Goal: Use online tool/utility: Use online tool/utility

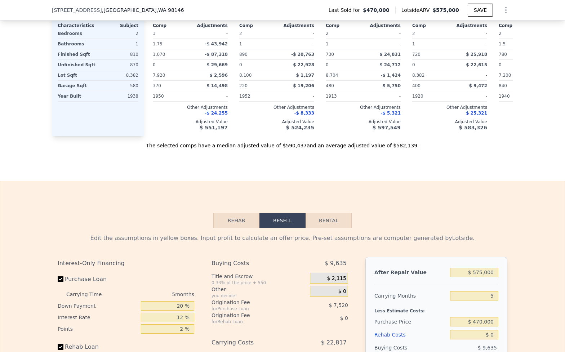
scroll to position [949, 0]
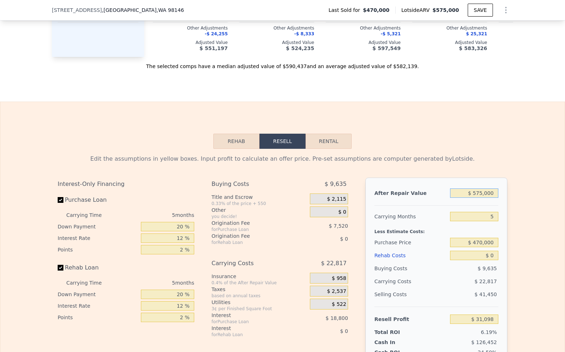
click at [465, 192] on input "$ 575,000" at bounding box center [474, 192] width 48 height 9
type input "$ 900,000"
type input "$ 332,439"
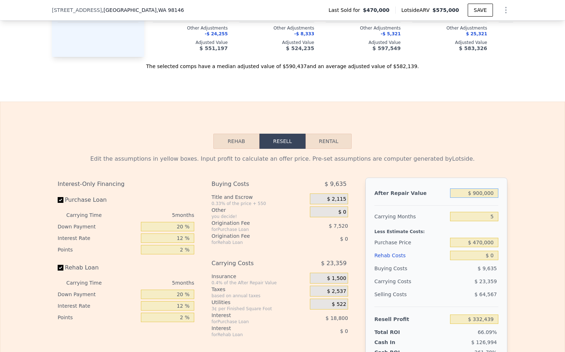
type input "$ 900,000"
click at [477, 213] on input "5" at bounding box center [474, 216] width 48 height 9
click at [484, 238] on input "$ 470,000" at bounding box center [474, 242] width 48 height 9
click at [485, 238] on input "$ 470,000" at bounding box center [474, 242] width 48 height 9
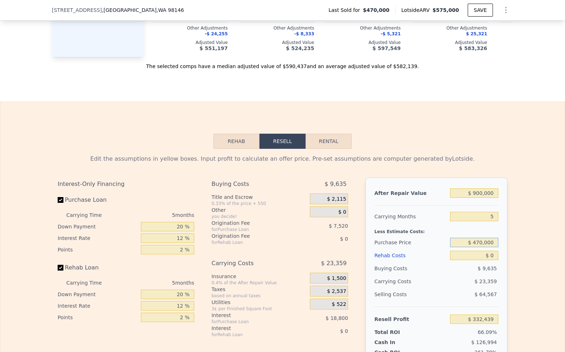
click at [485, 238] on input "$ 470,000" at bounding box center [474, 242] width 48 height 9
type input "$ 590,000"
click at [484, 252] on input "$ 0" at bounding box center [474, 255] width 48 height 9
type input "$ 205,319"
click at [484, 252] on input "$ 0" at bounding box center [474, 255] width 48 height 9
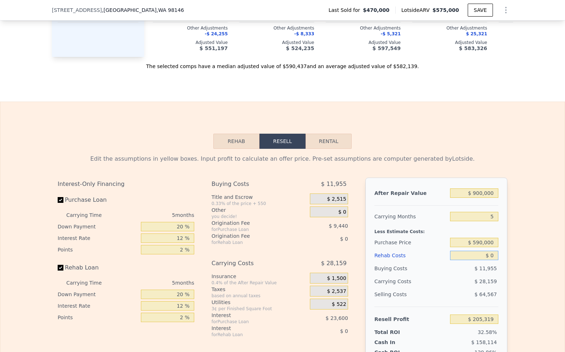
click at [484, 252] on input "$ 0" at bounding box center [474, 255] width 48 height 9
type input "$ 1"
type input "$ 205,318"
type input "$ 130"
type input "$ 205,182"
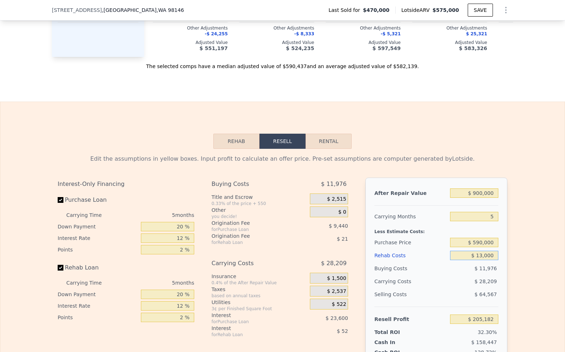
type input "$ 130,000"
type input "$ 68,039"
type input "$ 130,000"
click at [510, 238] on div "Edit the assumptions in yellow boxes. Input profit to calculate an offer price.…" at bounding box center [282, 283] width 461 height 268
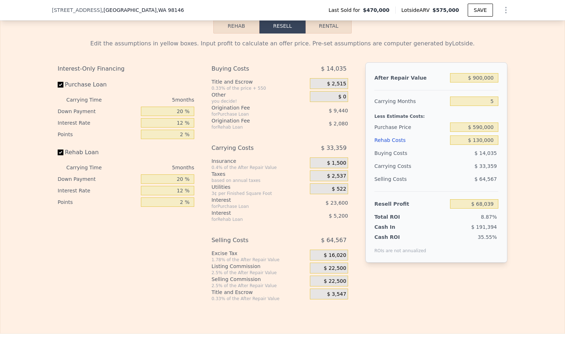
scroll to position [1064, 0]
click at [335, 265] on span "$ 22,500" at bounding box center [335, 268] width 22 height 6
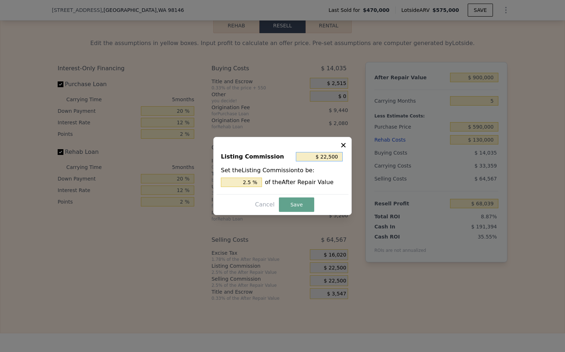
click at [307, 156] on input "$ 22,500" at bounding box center [319, 156] width 47 height 9
click at [247, 181] on input "2.5 %" at bounding box center [241, 182] width 41 height 9
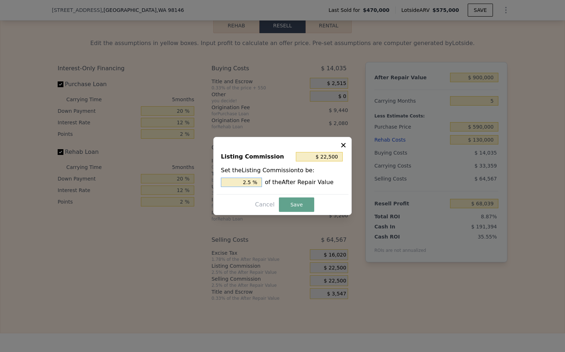
type input "$ 9,000"
type input "1 %"
click at [288, 208] on button "Save" at bounding box center [296, 204] width 35 height 14
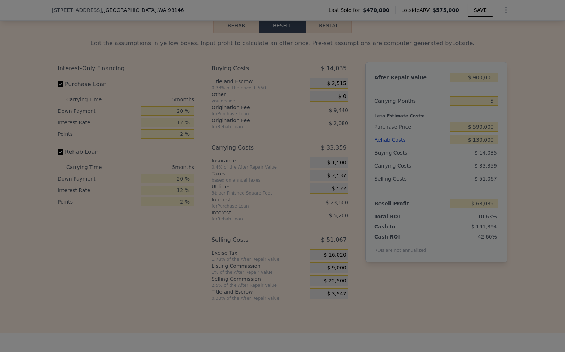
type input "$ 81,539"
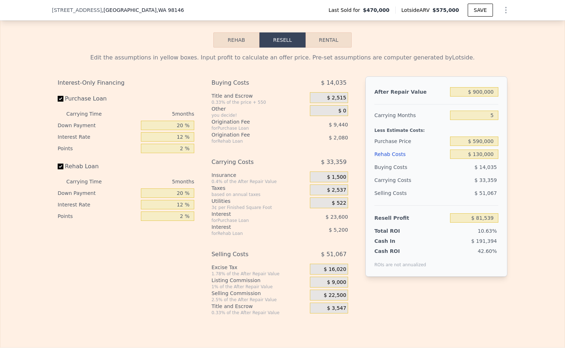
scroll to position [1047, 0]
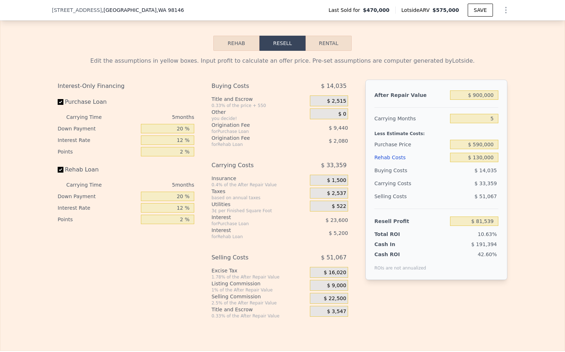
type input "$ 575,000"
type input "$ 0"
type input "$ 31,098"
click at [479, 93] on input "$ 575,000" at bounding box center [474, 94] width 48 height 9
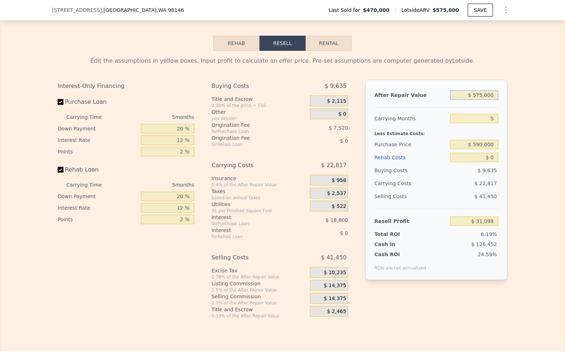
click at [479, 93] on input "$ 575,000" at bounding box center [474, 94] width 48 height 9
type input "$ 900,000"
type input "$ 332,439"
type input "$ 900,000"
click at [478, 114] on input "5" at bounding box center [474, 118] width 48 height 9
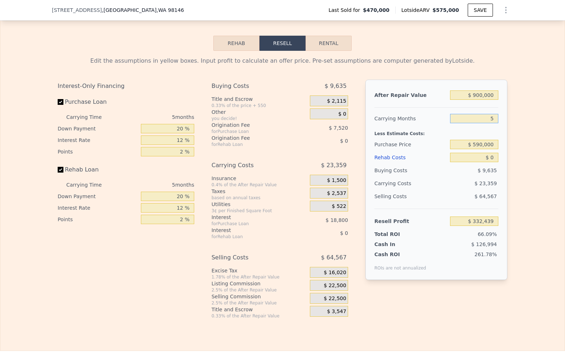
click at [478, 114] on input "5" at bounding box center [474, 118] width 48 height 9
type input "6"
type input "$ 327,767"
type input "6"
click at [480, 143] on input "$ 590,000" at bounding box center [474, 144] width 48 height 9
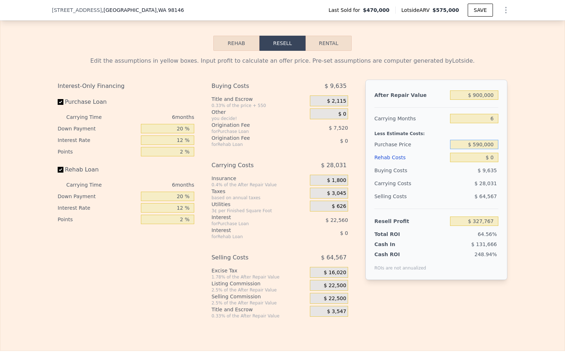
click at [480, 143] on input "$ 590,000" at bounding box center [474, 144] width 48 height 9
type input "$ 450,000"
click at [487, 131] on div "Less Estimate Costs:" at bounding box center [436, 131] width 124 height 13
type input "$ 349,113"
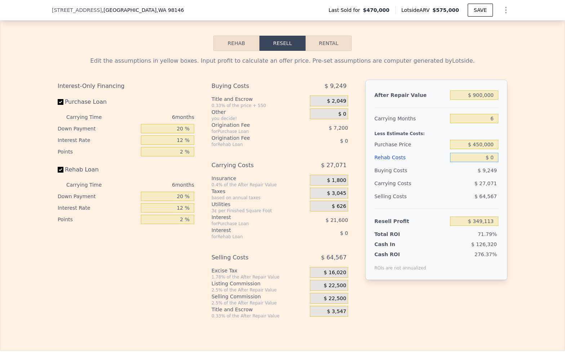
click at [478, 159] on input "$ 0" at bounding box center [474, 157] width 48 height 9
click at [477, 159] on input "$ 0" at bounding box center [474, 157] width 48 height 9
type input "$ 1"
type input "$ 349,112"
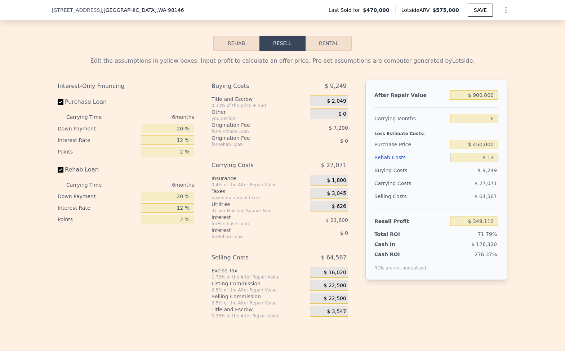
type input "$ 130"
type input "$ 348,975"
type input "$ 130,000"
type input "$ 210,793"
type input "$ 130,000"
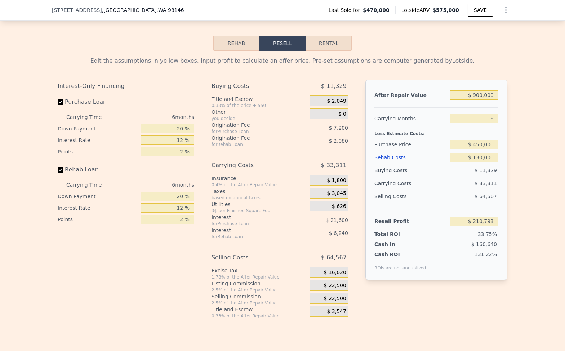
click at [501, 145] on div "After Repair Value $ 900,000 Carrying Months 6 Less Estimate Costs: Purchase Pr…" at bounding box center [436, 180] width 142 height 200
click at [481, 141] on input "$ 450,000" at bounding box center [474, 144] width 48 height 9
type input "$ 570,000"
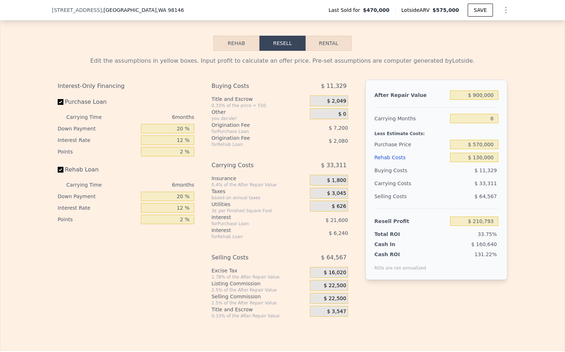
click at [521, 114] on div "Edit the assumptions in yellow boxes. Input profit to calculate an offer price.…" at bounding box center [282, 185] width 564 height 268
type input "$ 82,714"
type input "8858"
type input "$ 576,000"
type input "5"
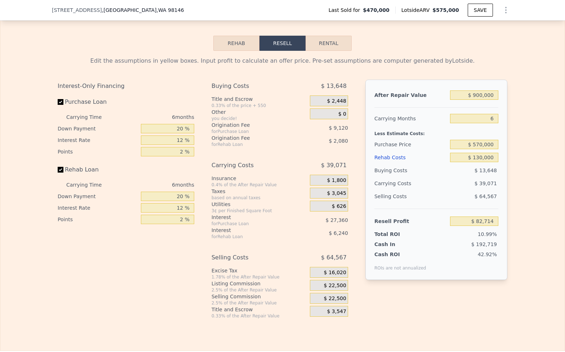
type input "$ 0"
type input "$ 32,025"
